Goal: Information Seeking & Learning: Learn about a topic

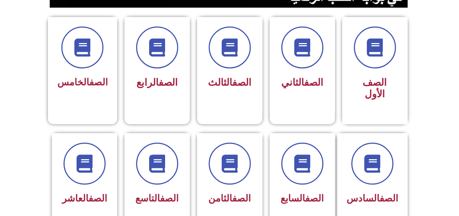
scroll to position [179, 0]
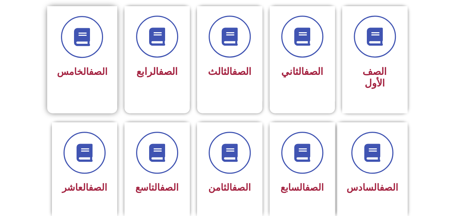
click at [83, 58] on div "الصف الخامس" at bounding box center [82, 48] width 50 height 65
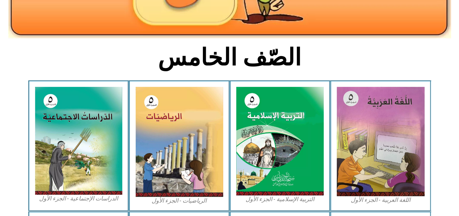
scroll to position [149, 0]
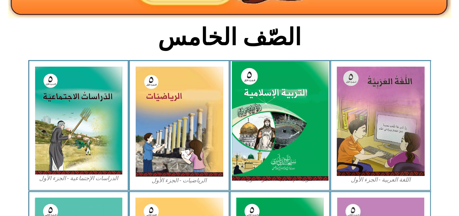
click at [311, 136] on img at bounding box center [279, 121] width 96 height 120
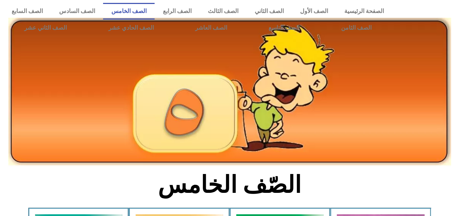
scroll to position [0, 0]
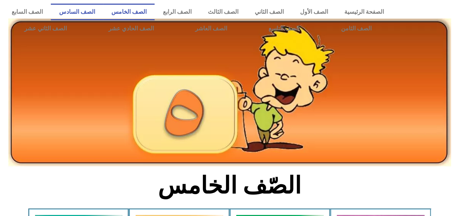
click at [103, 12] on link "الصف السادس" at bounding box center [77, 12] width 52 height 17
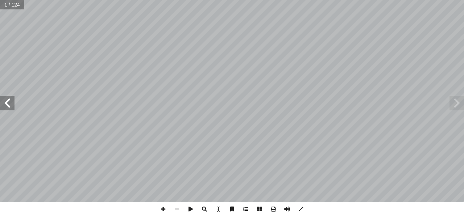
click at [6, 104] on span at bounding box center [7, 103] width 14 height 14
